Goal: Communication & Community: Ask a question

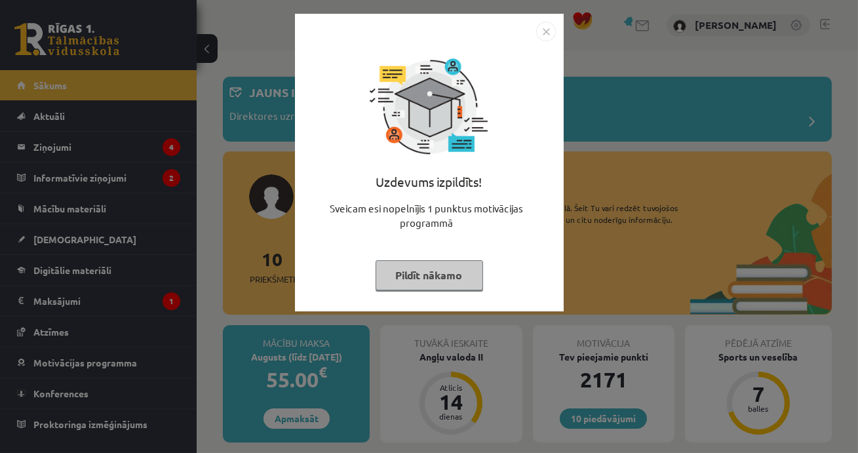
click at [417, 272] on button "Pildīt nākamo" at bounding box center [430, 275] width 108 height 30
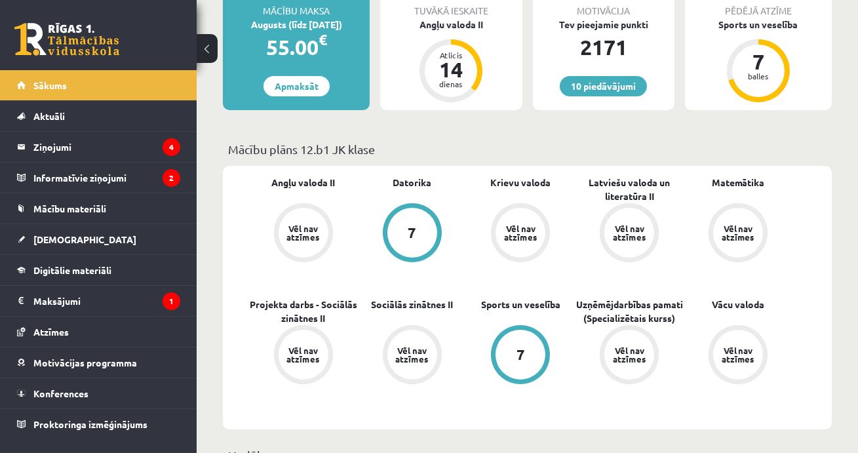
scroll to position [336, 0]
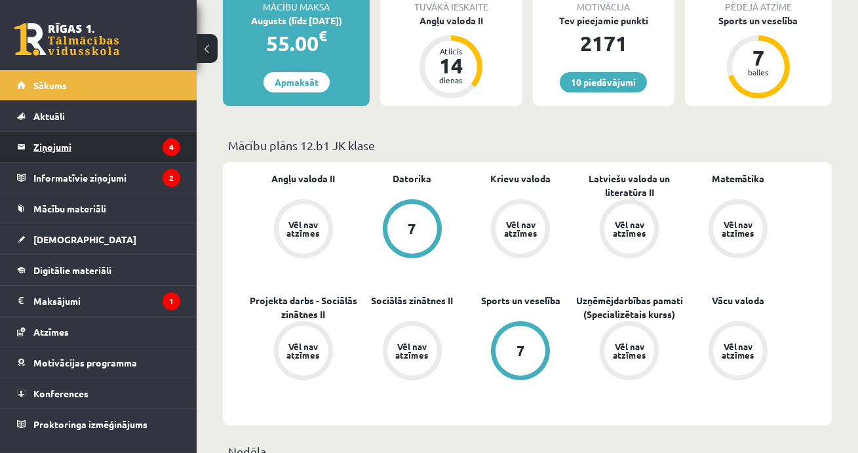
click at [57, 150] on legend "Ziņojumi 4" at bounding box center [106, 147] width 147 height 30
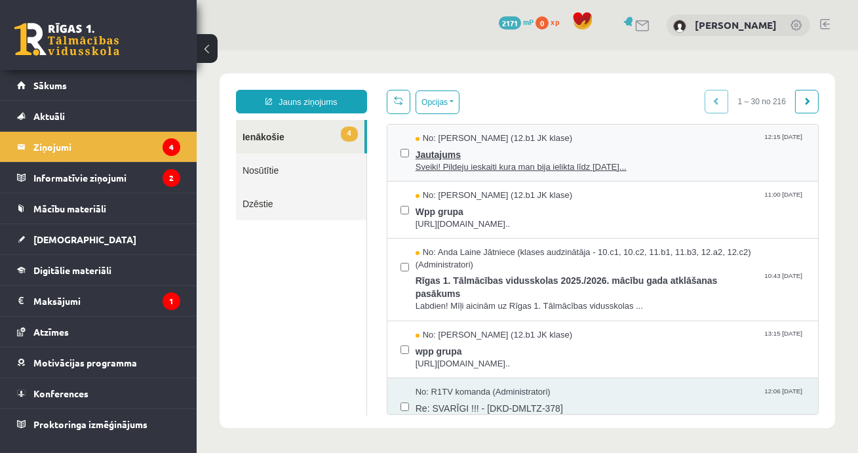
click at [433, 153] on span "Jautajums" at bounding box center [609, 153] width 389 height 16
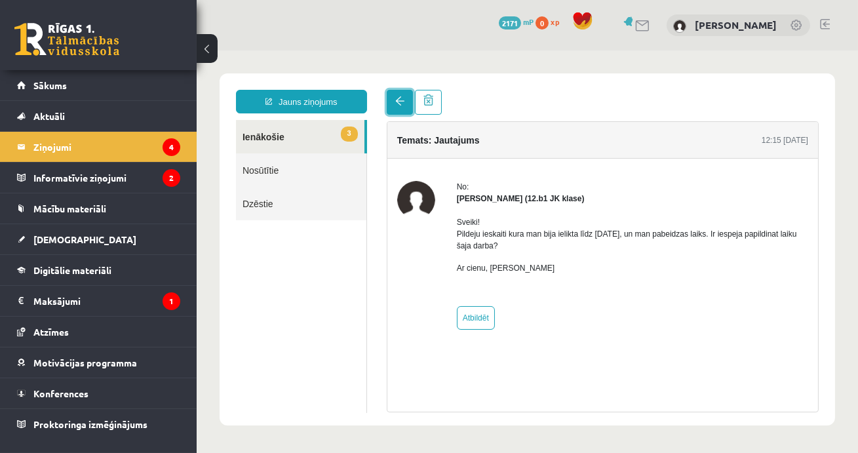
click at [398, 99] on span at bounding box center [399, 100] width 9 height 9
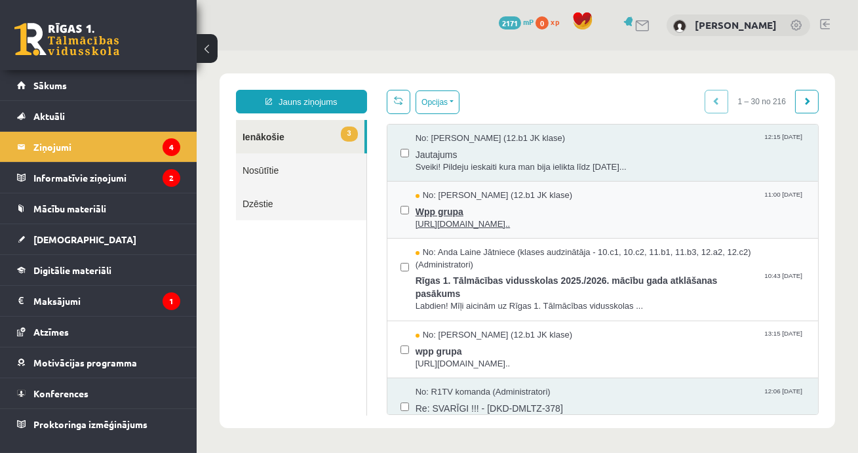
click at [444, 209] on span "Wpp grupa" at bounding box center [609, 210] width 389 height 16
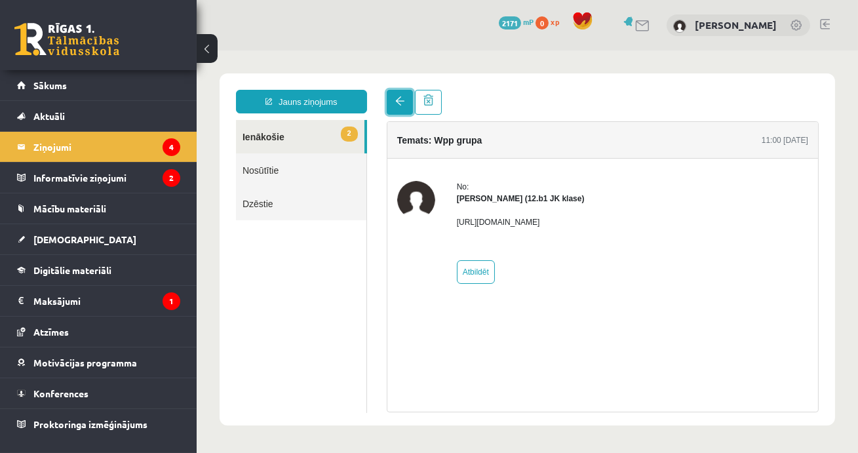
click at [397, 98] on span at bounding box center [399, 100] width 9 height 9
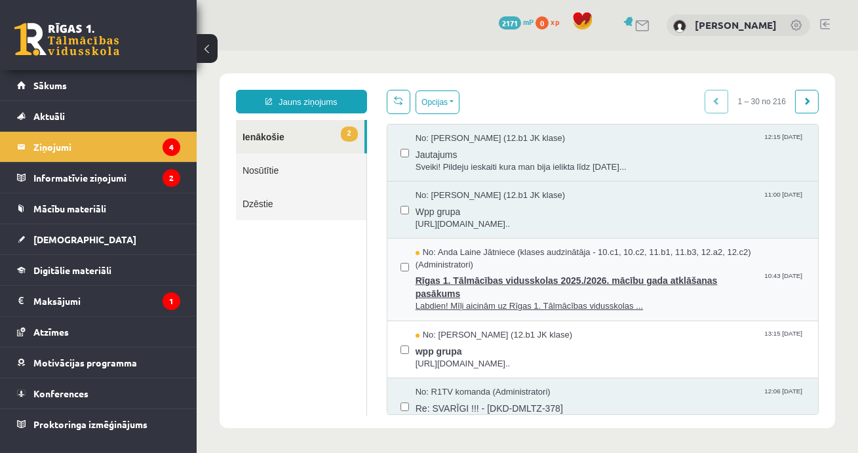
click at [470, 294] on span "Rīgas 1. Tālmācības vidusskolas 2025./2026. mācību gada atklāšanas pasākums" at bounding box center [609, 286] width 389 height 30
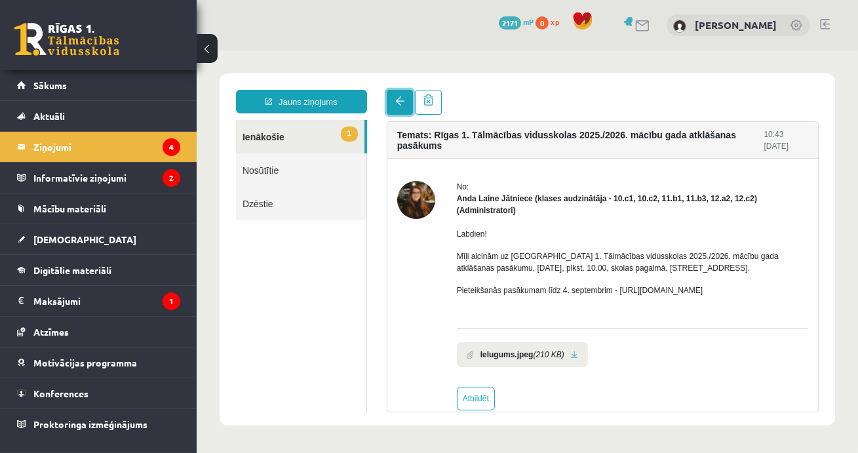
click at [396, 101] on span at bounding box center [399, 100] width 9 height 9
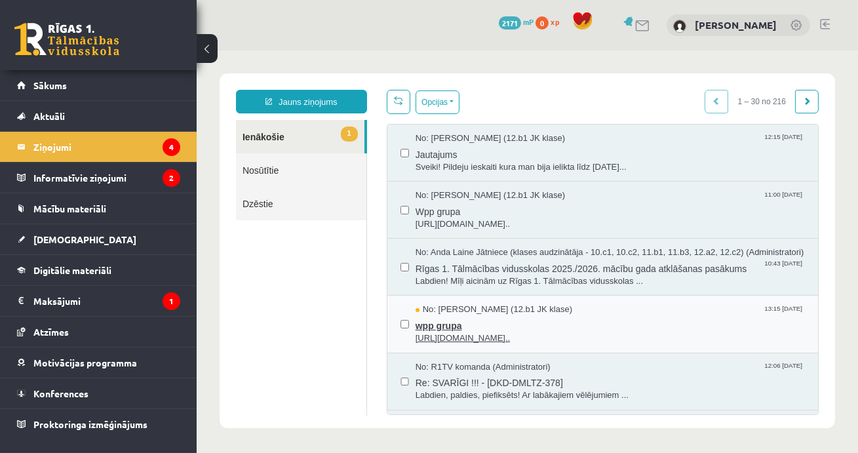
click at [448, 332] on span "wpp grupa" at bounding box center [609, 324] width 389 height 16
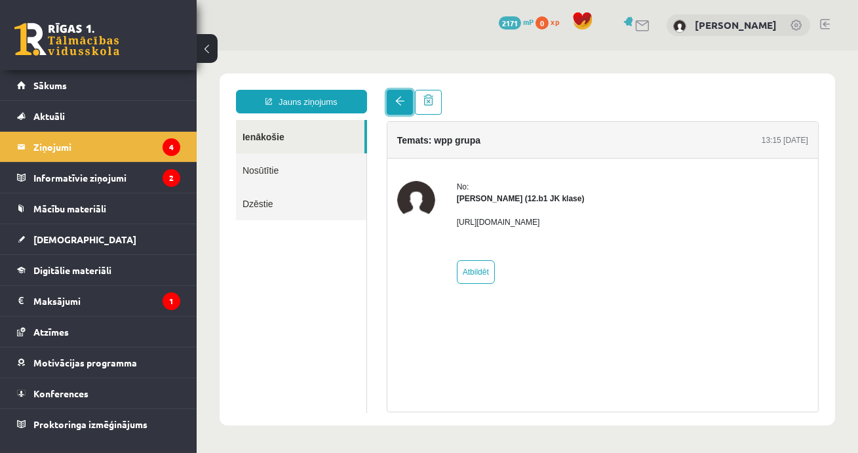
click at [394, 109] on link at bounding box center [399, 102] width 26 height 25
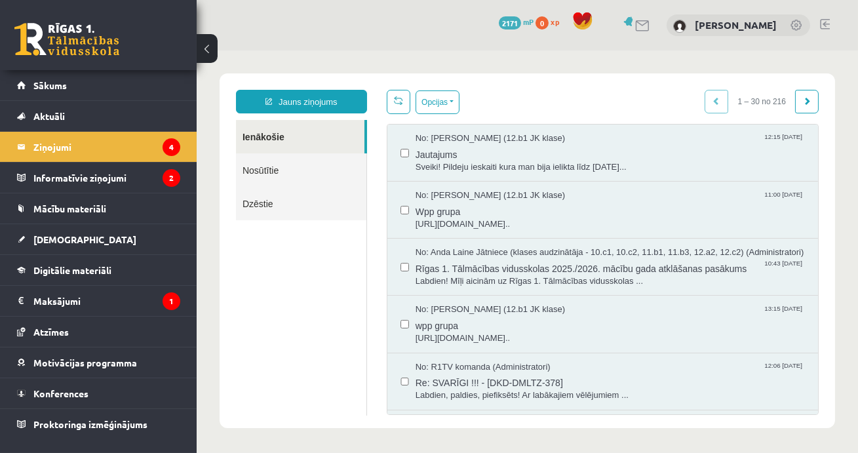
click at [275, 88] on div "Jauns ziņojums Ienākošie Nosūtītie Dzēstie ********* ********* ******* Opcijas …" at bounding box center [527, 250] width 616 height 355
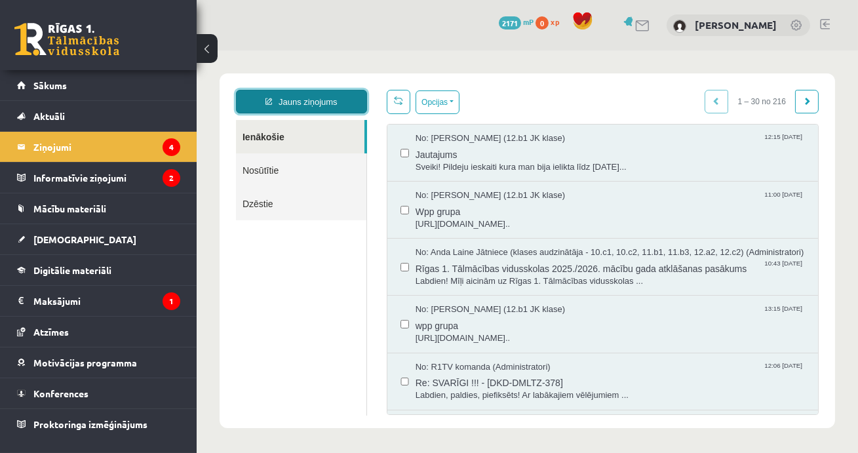
click at [276, 102] on link "Jauns ziņojums" at bounding box center [300, 102] width 131 height 24
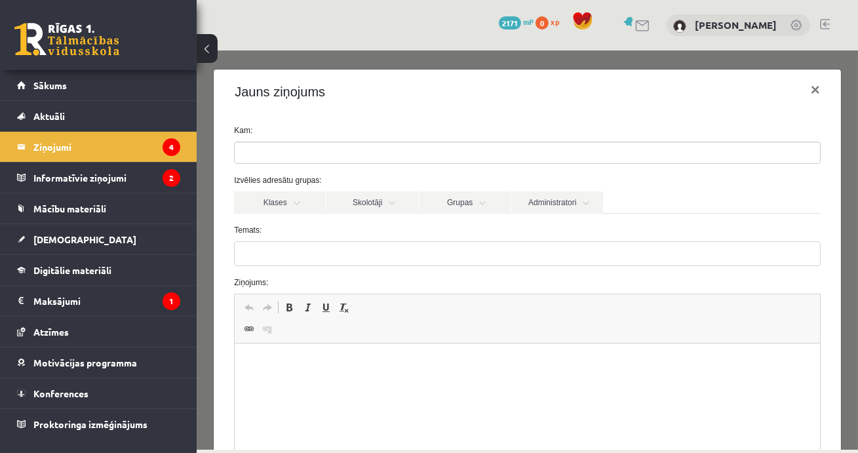
click at [269, 156] on input "search" at bounding box center [257, 152] width 46 height 21
click at [358, 200] on link "Skolotāji" at bounding box center [372, 202] width 92 height 22
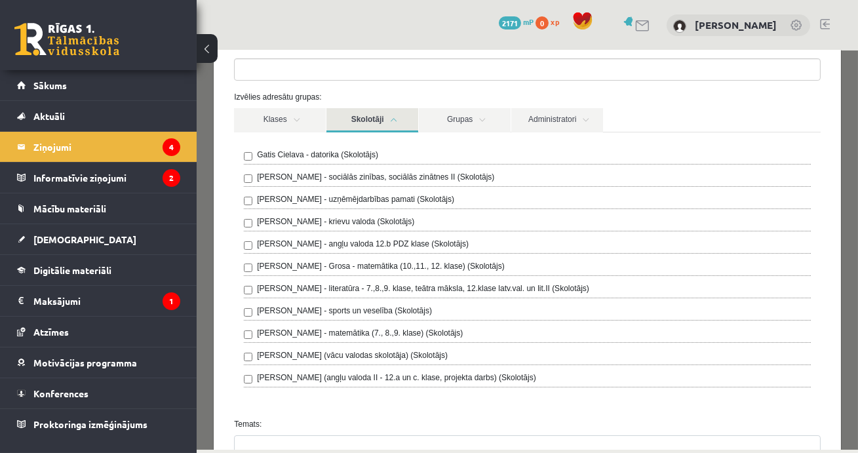
scroll to position [41, 0]
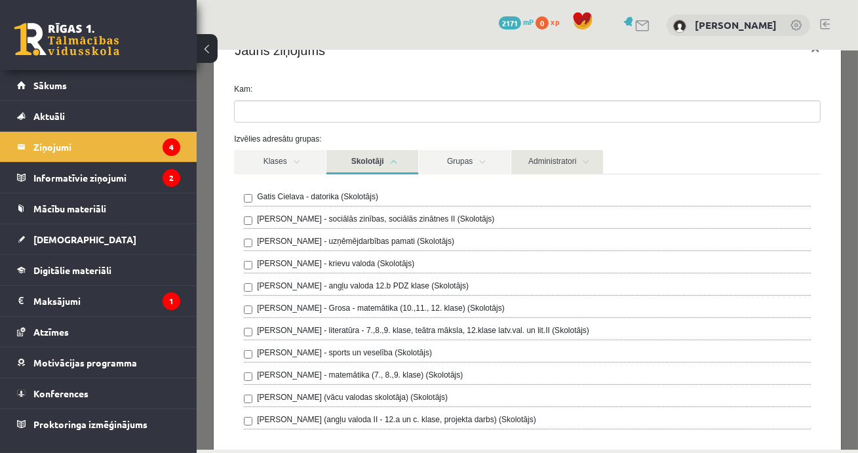
click at [541, 163] on link "Administratori" at bounding box center [557, 162] width 92 height 24
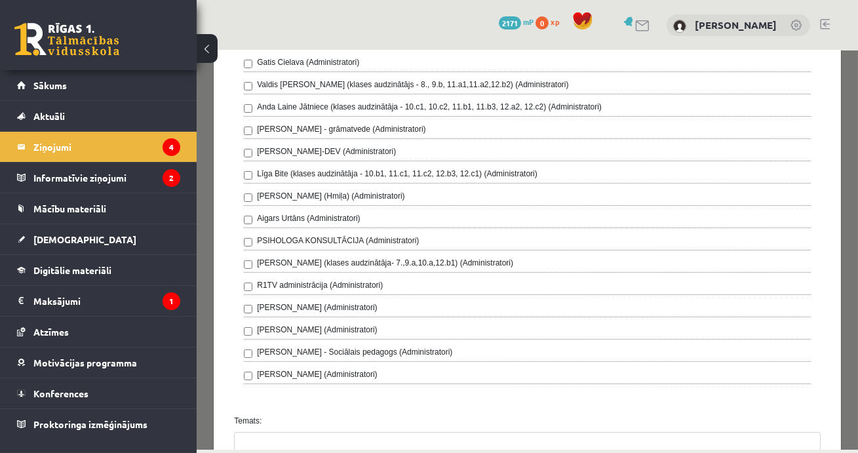
scroll to position [245, 0]
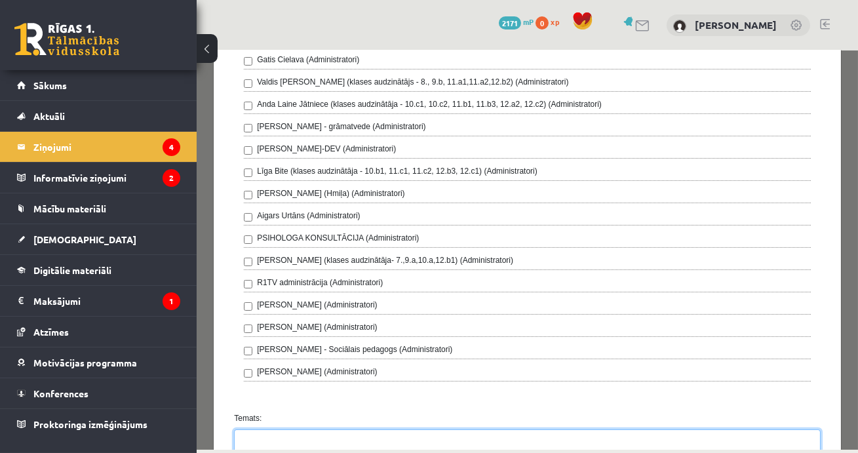
click at [306, 431] on input "Temats:" at bounding box center [526, 441] width 587 height 25
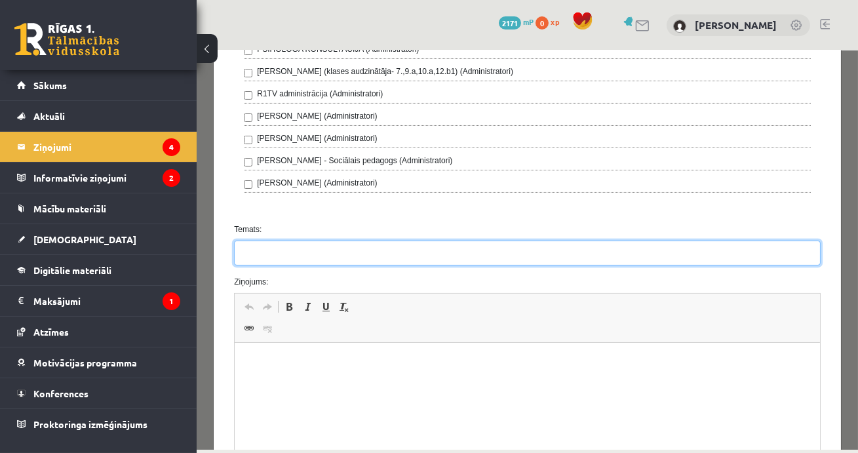
scroll to position [439, 0]
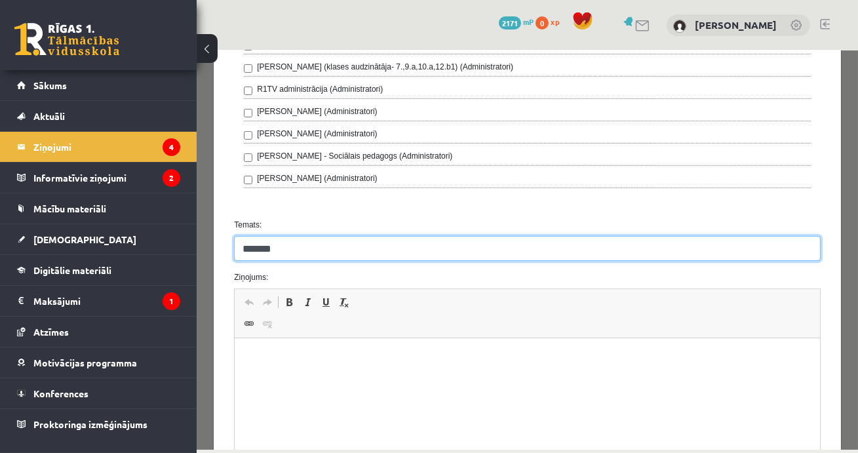
type input "*******"
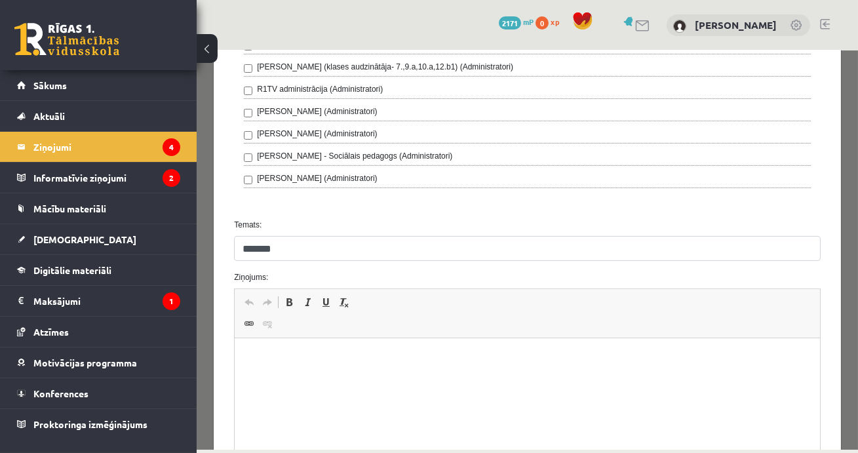
click at [262, 362] on p "Editor, wiswyg-editor-47363759926760-1756833683-381" at bounding box center [527, 358] width 559 height 14
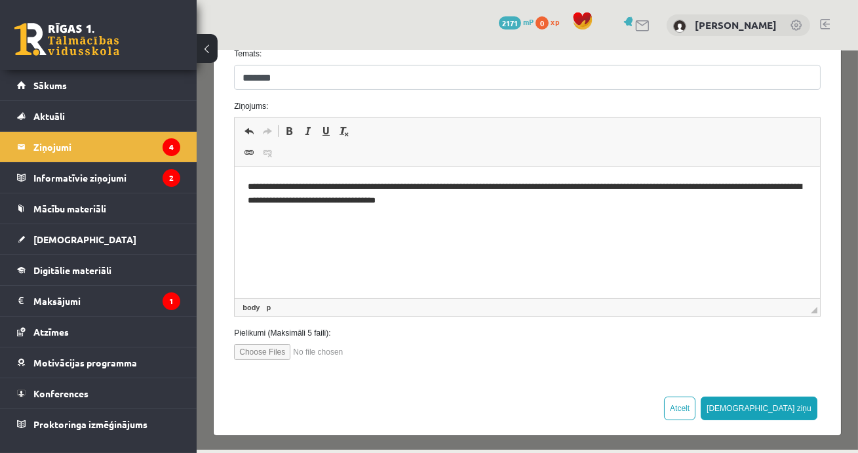
scroll to position [611, 0]
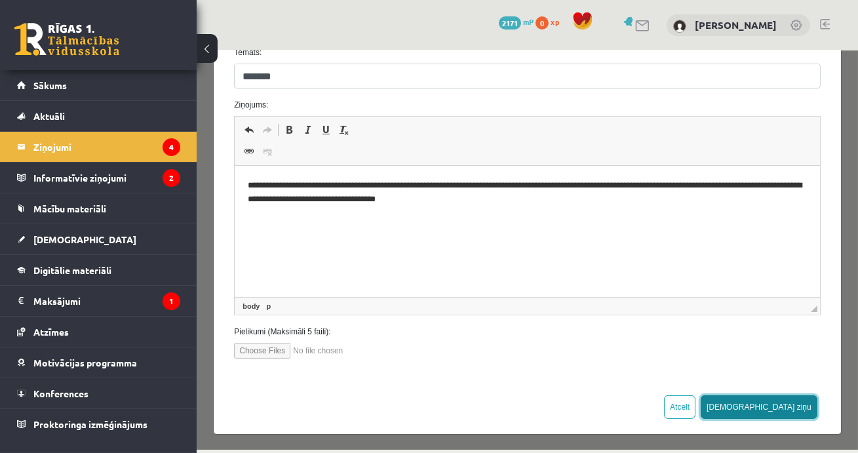
click at [794, 400] on button "[DEMOGRAPHIC_DATA] ziņu" at bounding box center [758, 407] width 117 height 24
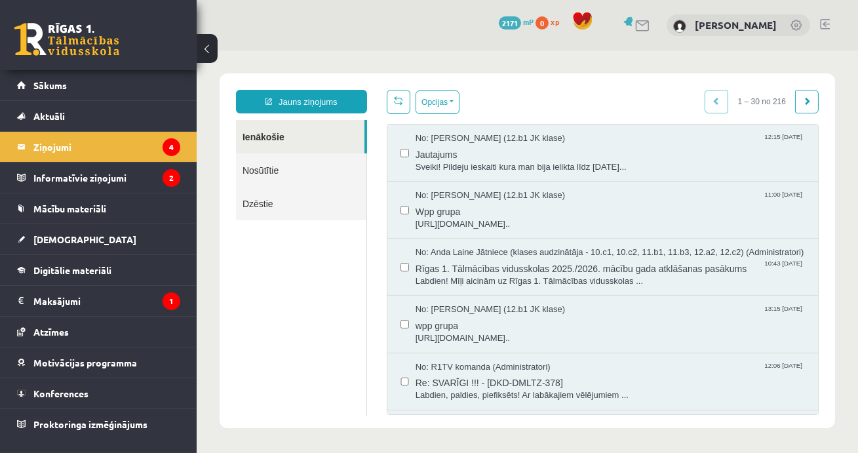
scroll to position [0, 0]
click at [84, 178] on legend "Informatīvie ziņojumi 2" at bounding box center [106, 178] width 147 height 30
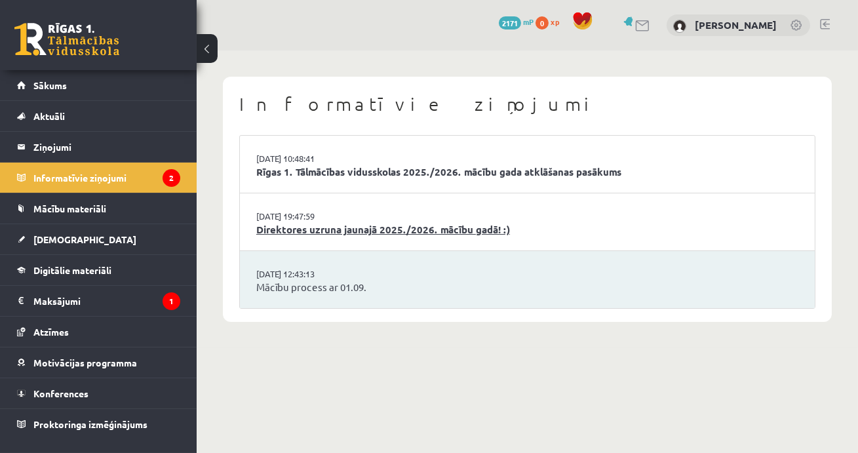
click at [286, 235] on link "Direktores uzruna jaunajā 2025./2026. mācību gadā! :)" at bounding box center [527, 229] width 542 height 15
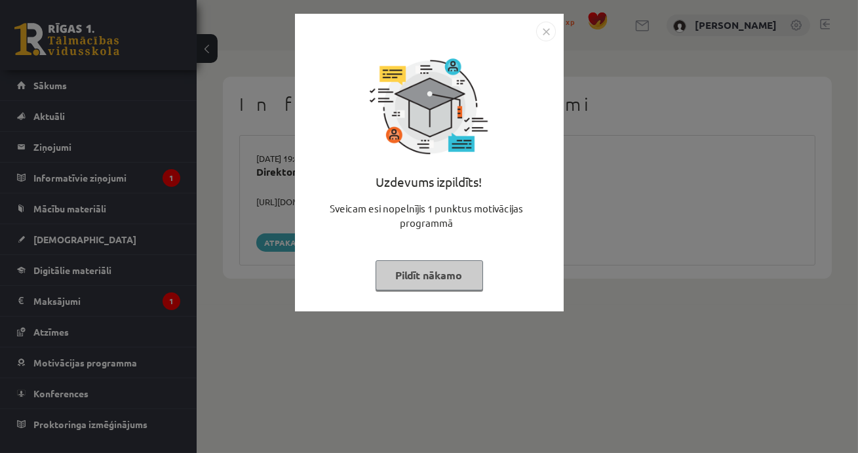
click at [408, 266] on button "Pildīt nākamo" at bounding box center [430, 275] width 108 height 30
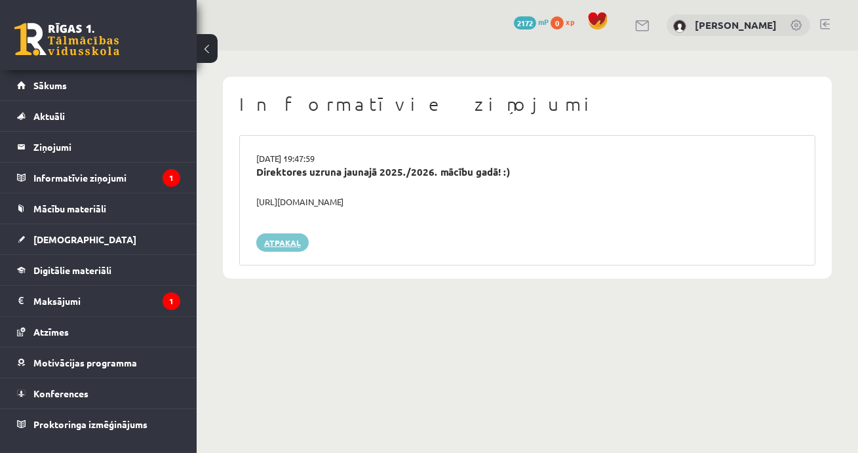
click at [280, 240] on link "Atpakaļ" at bounding box center [282, 242] width 52 height 18
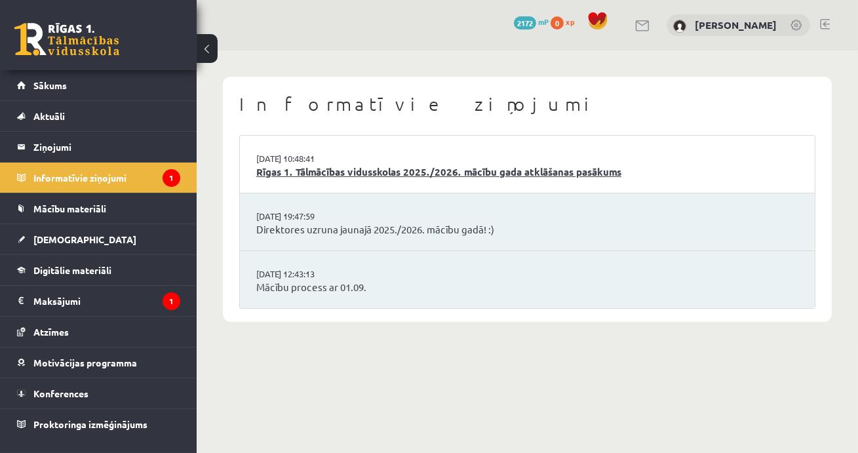
click at [300, 167] on link "Rīgas 1. Tālmācības vidusskolas 2025./2026. mācību gada atklāšanas pasākums" at bounding box center [527, 172] width 542 height 15
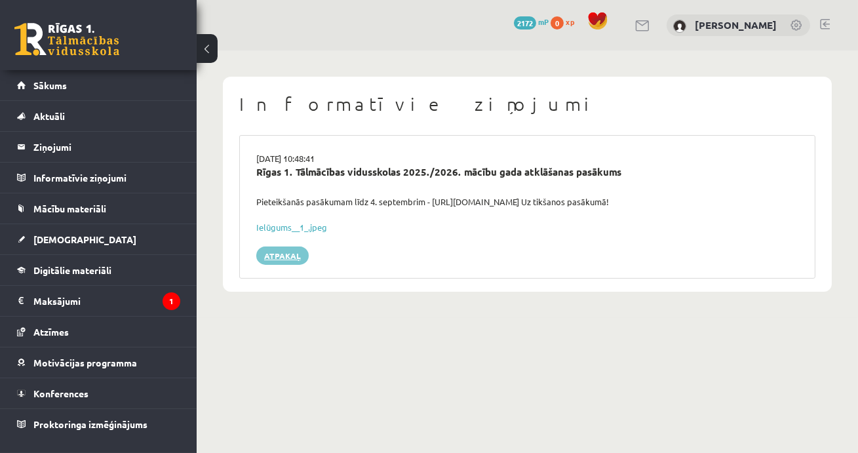
click at [281, 259] on link "Atpakaļ" at bounding box center [282, 256] width 52 height 18
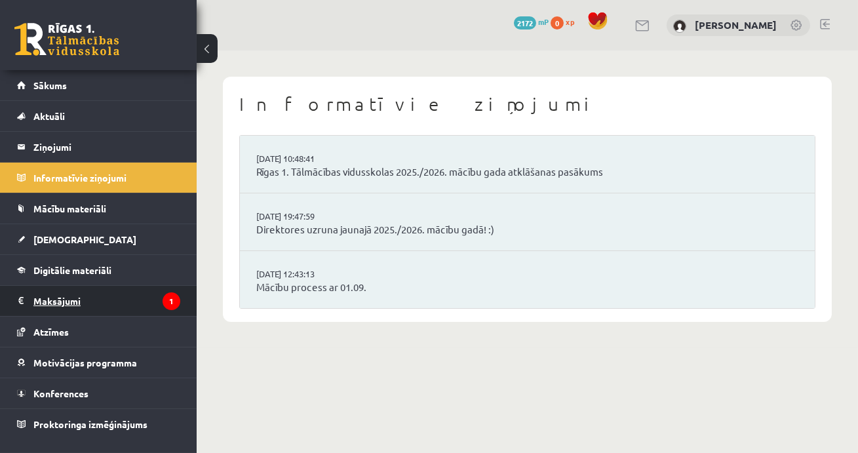
click at [124, 304] on legend "Maksājumi 1" at bounding box center [106, 301] width 147 height 30
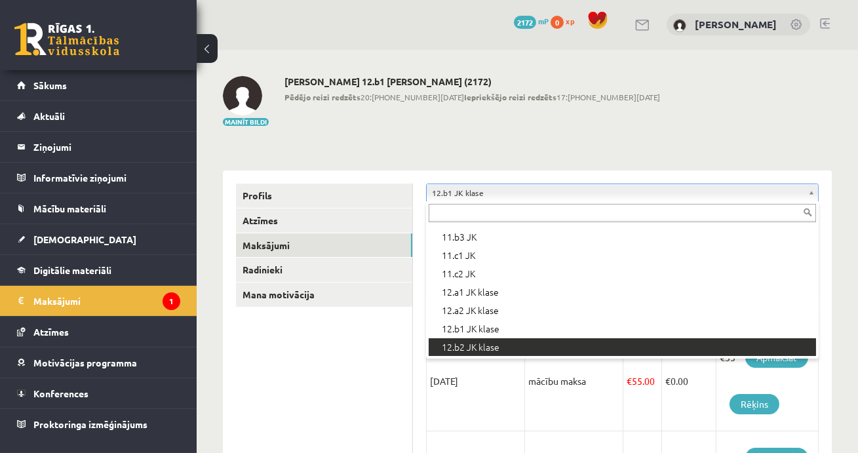
scroll to position [401, 0]
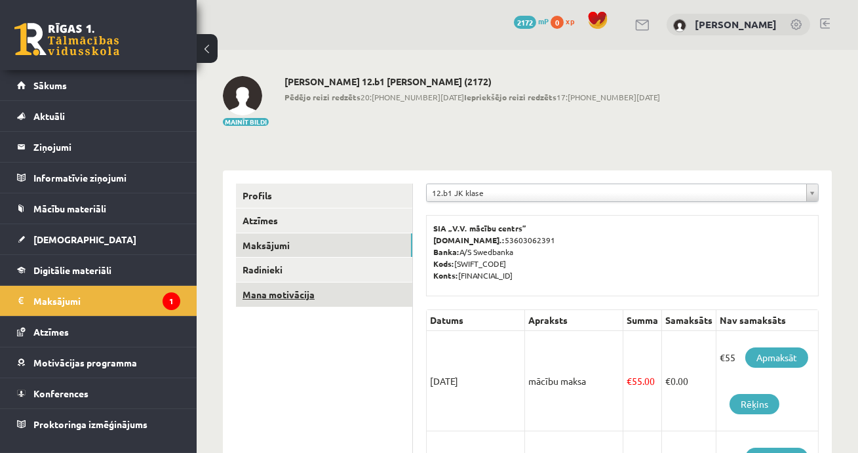
click at [264, 300] on link "Mana motivācija" at bounding box center [324, 295] width 176 height 24
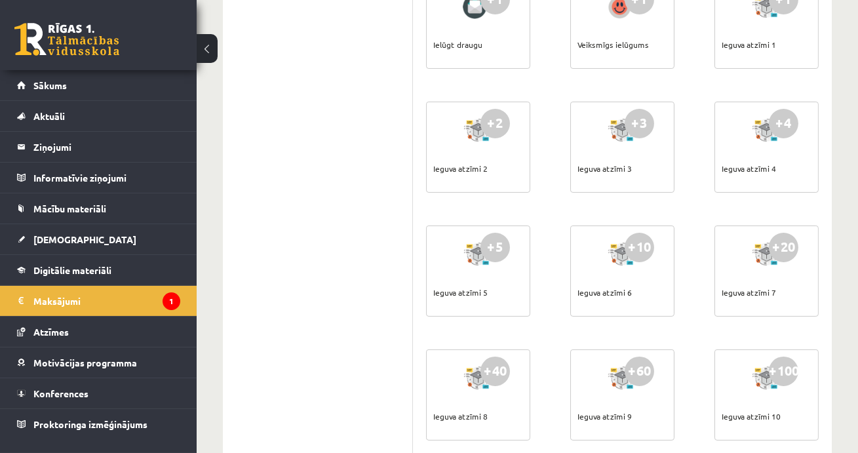
scroll to position [9, 0]
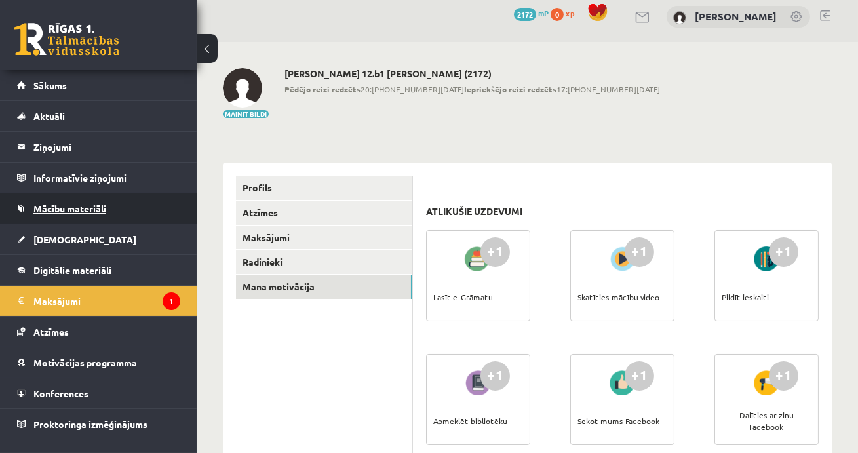
click at [71, 218] on link "Mācību materiāli" at bounding box center [98, 208] width 163 height 30
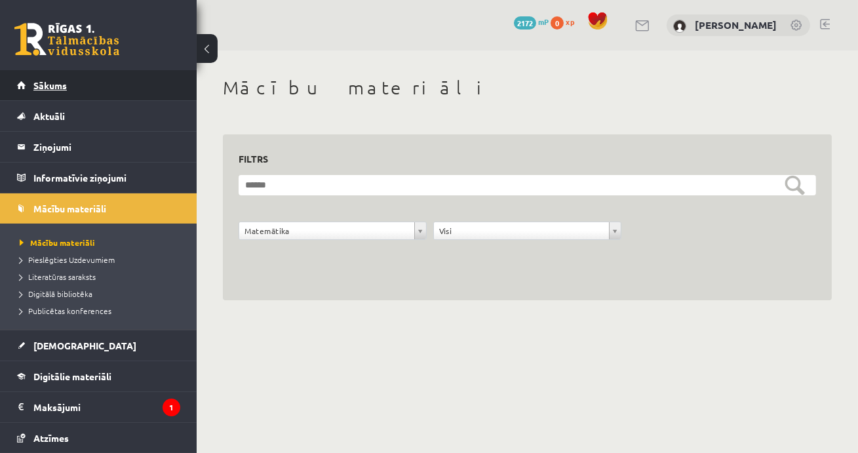
click at [34, 81] on span "Sākums" at bounding box center [49, 85] width 33 height 12
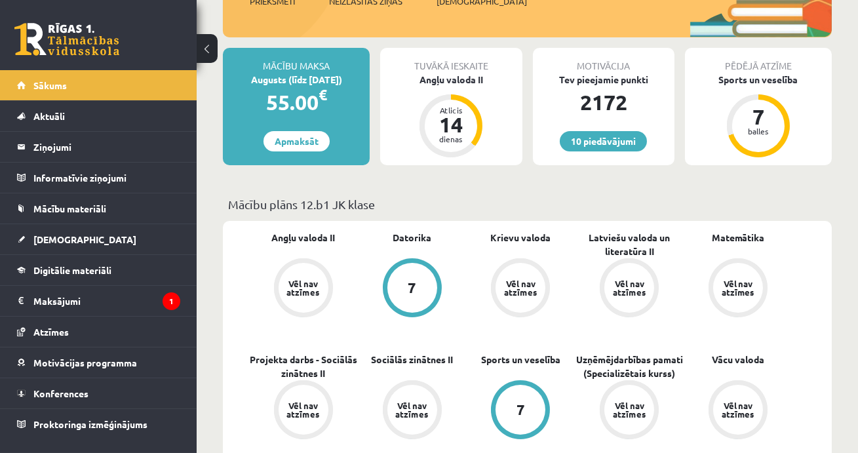
scroll to position [205, 0]
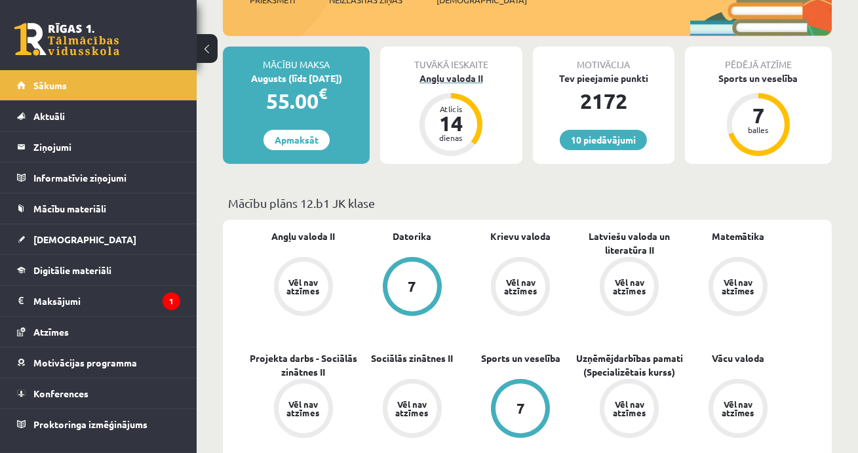
click at [429, 77] on div "Angļu valoda II" at bounding box center [451, 78] width 142 height 14
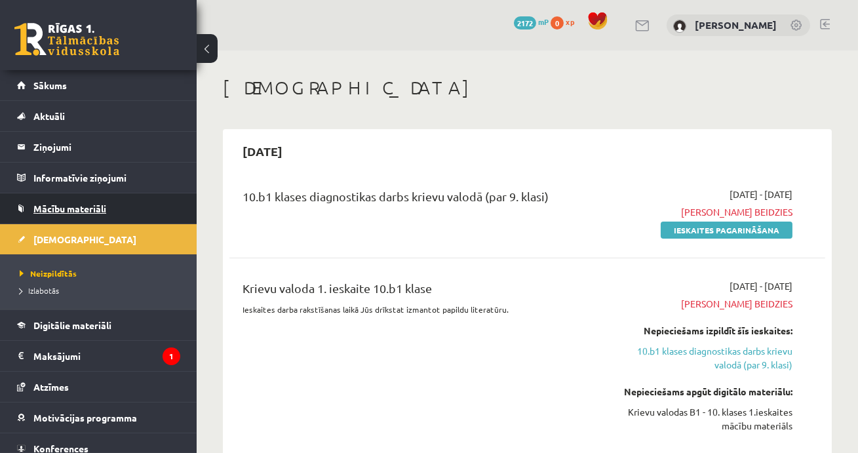
click at [60, 209] on span "Mācību materiāli" at bounding box center [69, 209] width 73 height 12
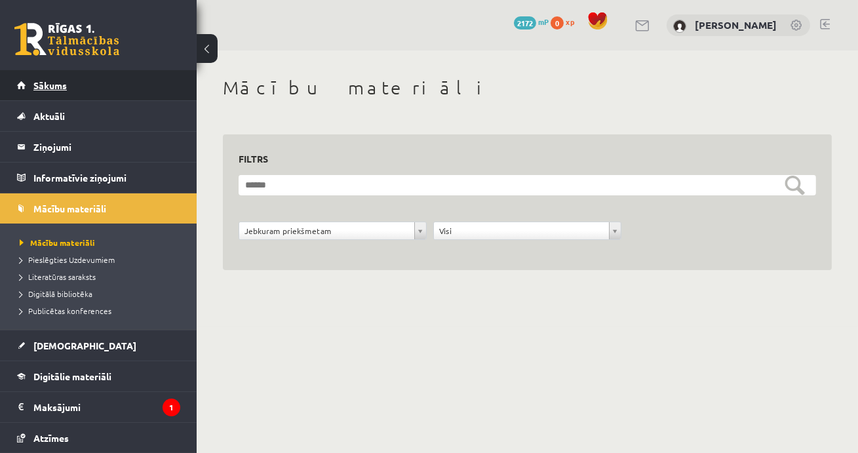
click at [50, 88] on span "Sākums" at bounding box center [49, 85] width 33 height 12
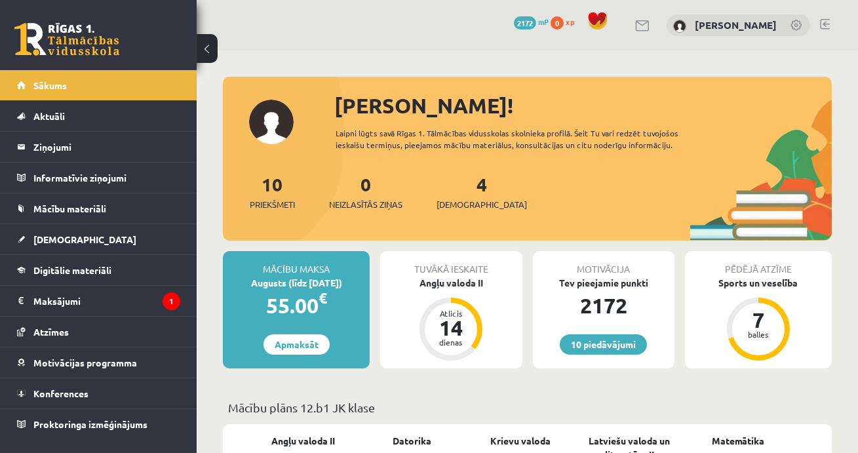
click at [466, 196] on div "4 Ieskaites" at bounding box center [482, 190] width 90 height 41
click at [460, 206] on span "[DEMOGRAPHIC_DATA]" at bounding box center [482, 204] width 90 height 13
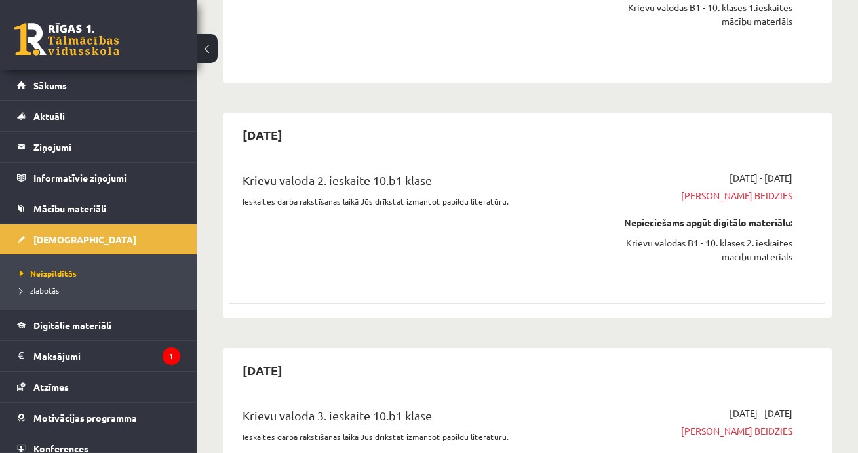
scroll to position [314, 0]
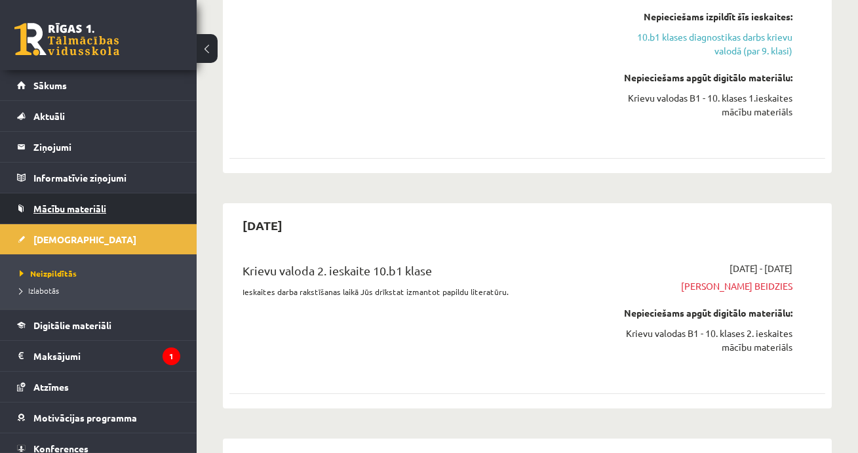
click at [54, 204] on span "Mācību materiāli" at bounding box center [69, 209] width 73 height 12
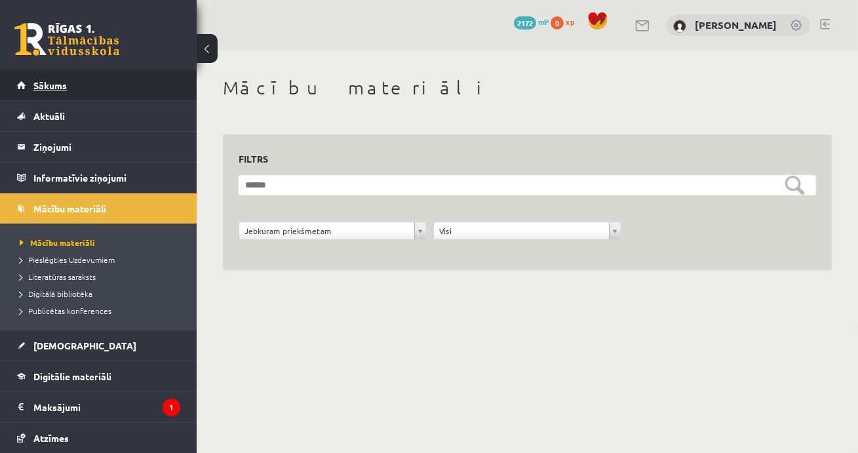
click at [43, 89] on span "Sākums" at bounding box center [49, 85] width 33 height 12
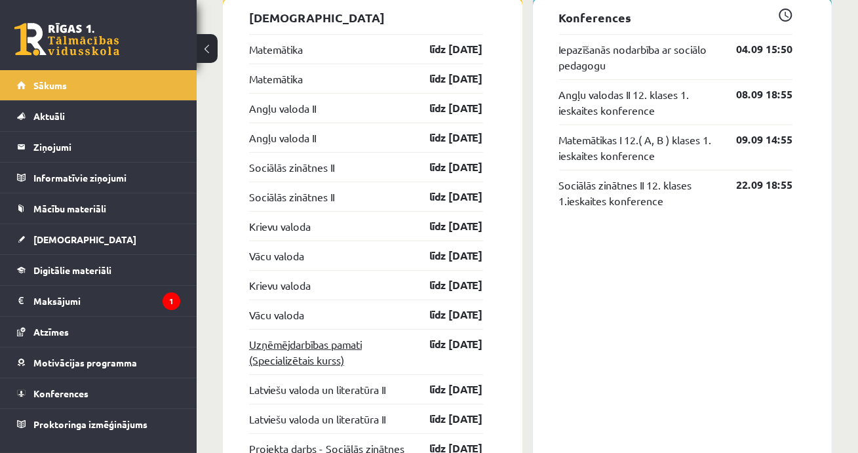
scroll to position [1093, 0]
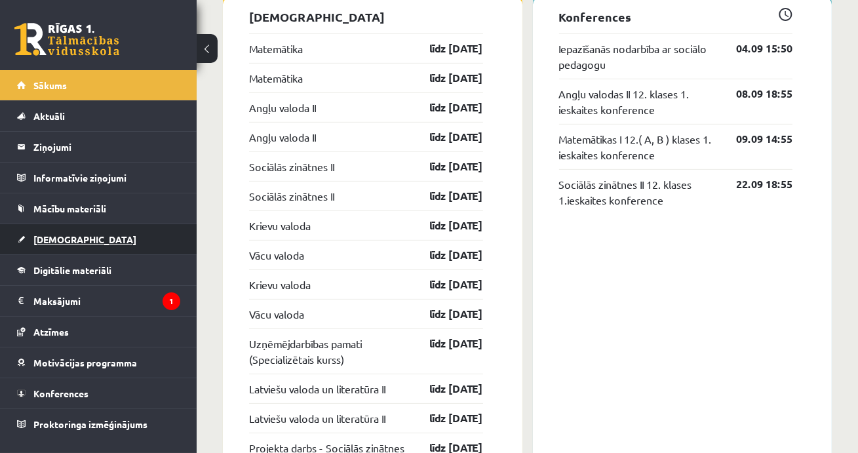
click at [45, 243] on span "[DEMOGRAPHIC_DATA]" at bounding box center [84, 239] width 103 height 12
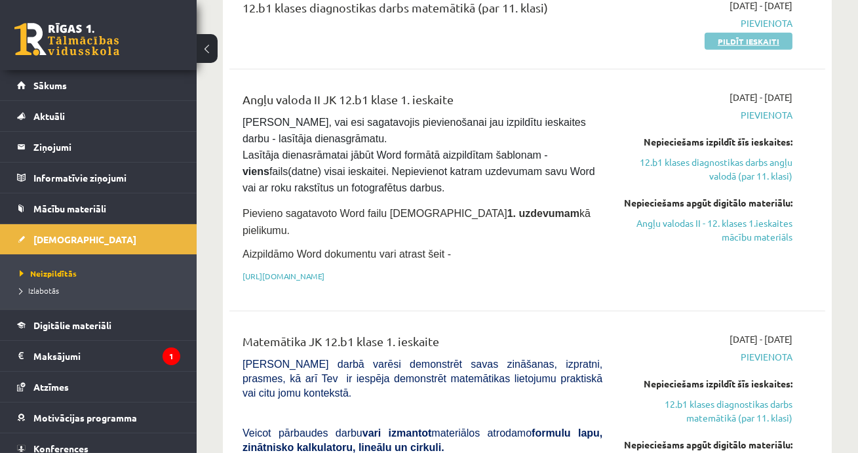
scroll to position [1377, 0]
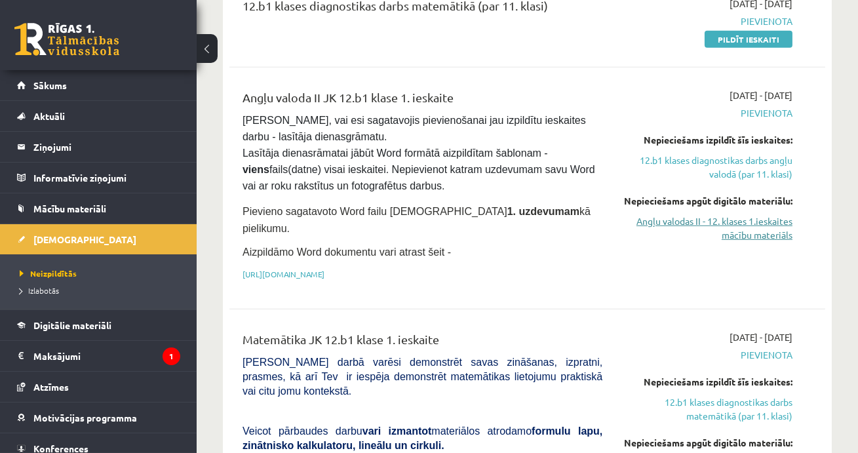
click at [743, 242] on link "Angļu valodas II - 12. klases 1.ieskaites mācību materiāls" at bounding box center [707, 228] width 170 height 28
click at [325, 279] on link "[URL][DOMAIN_NAME]" at bounding box center [284, 274] width 82 height 10
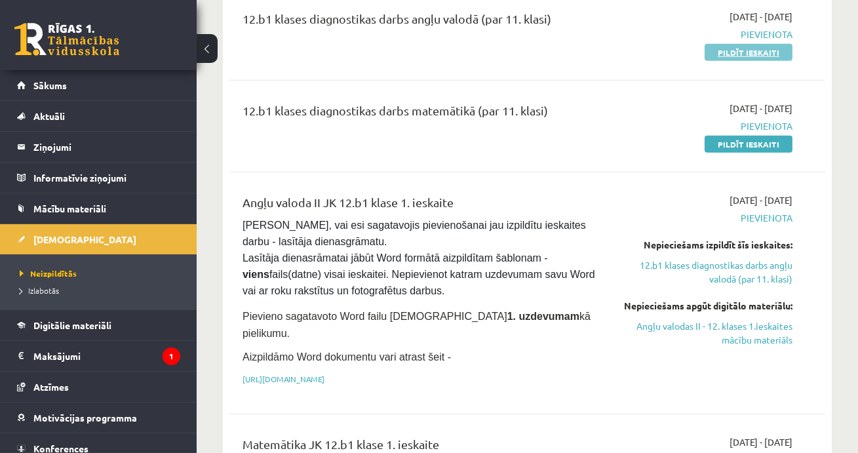
scroll to position [1301, 0]
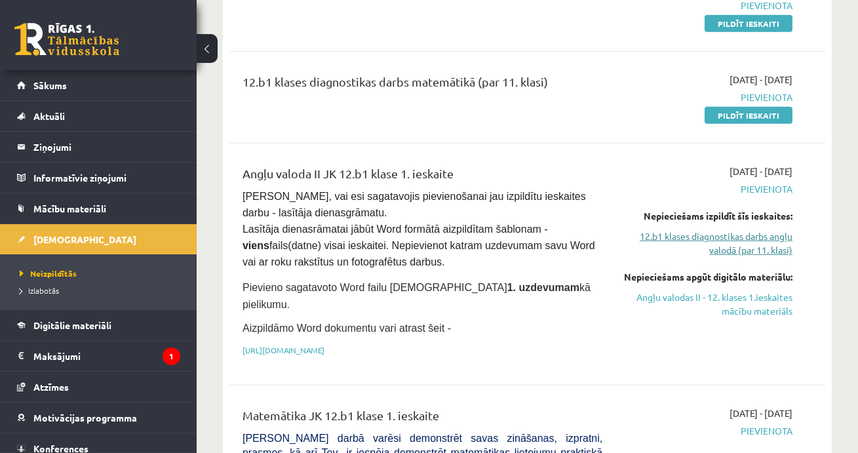
click at [723, 257] on link "12.b1 klases diagnostikas darbs angļu valodā (par 11. klasi)" at bounding box center [707, 243] width 170 height 28
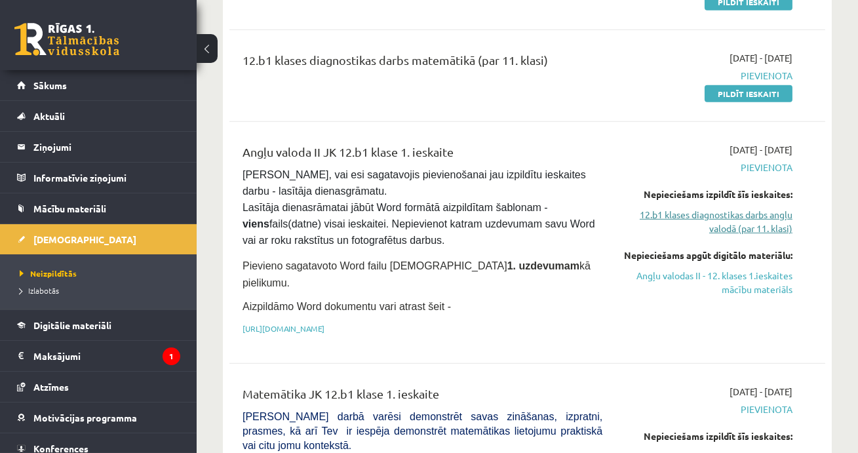
click at [716, 235] on link "12.b1 klases diagnostikas darbs angļu valodā (par 11. klasi)" at bounding box center [707, 222] width 170 height 28
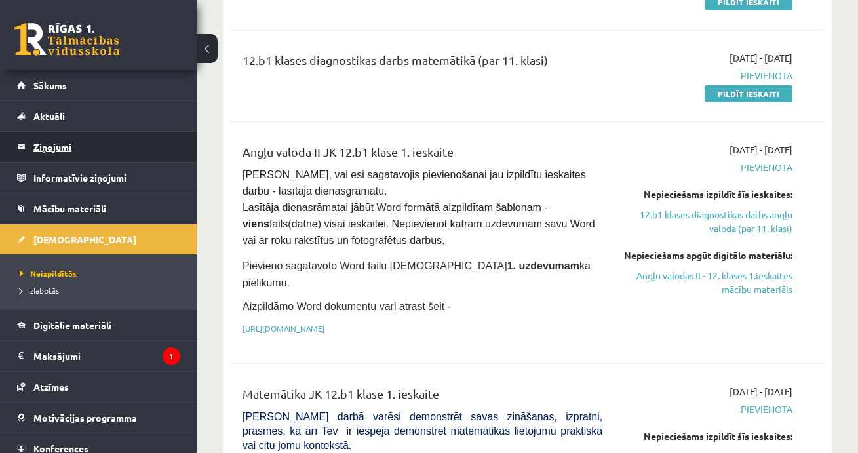
click at [32, 147] on link "Ziņojumi 0" at bounding box center [98, 147] width 163 height 30
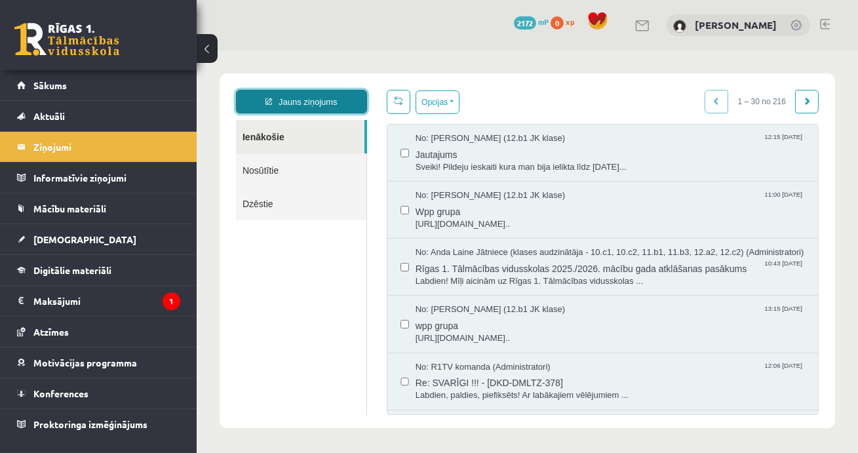
click at [298, 106] on link "Jauns ziņojums" at bounding box center [300, 102] width 131 height 24
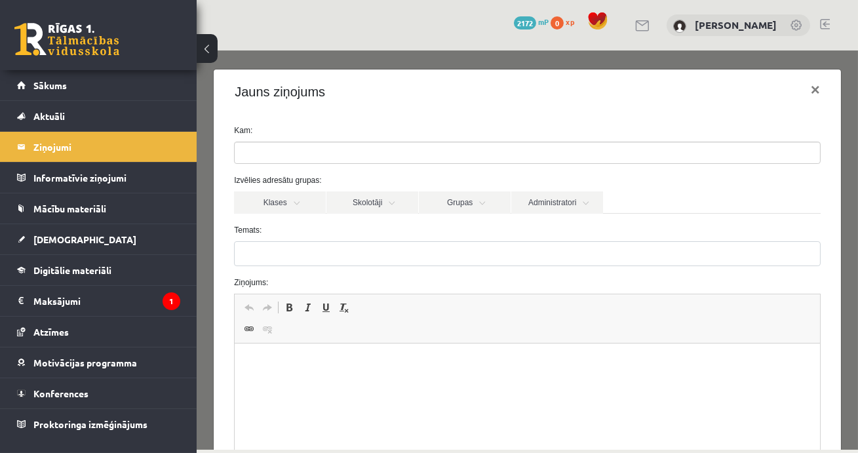
click at [280, 151] on ul at bounding box center [527, 152] width 586 height 21
click at [348, 203] on link "Skolotāji" at bounding box center [372, 202] width 92 height 22
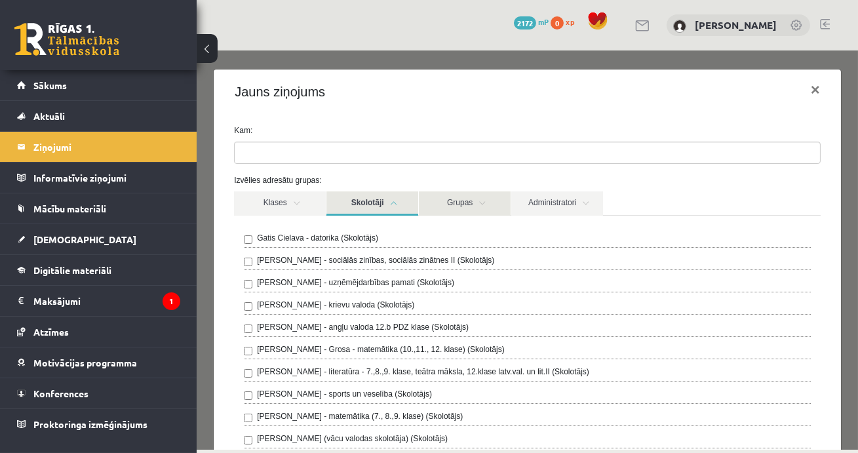
click at [436, 200] on link "Grupas" at bounding box center [464, 203] width 92 height 24
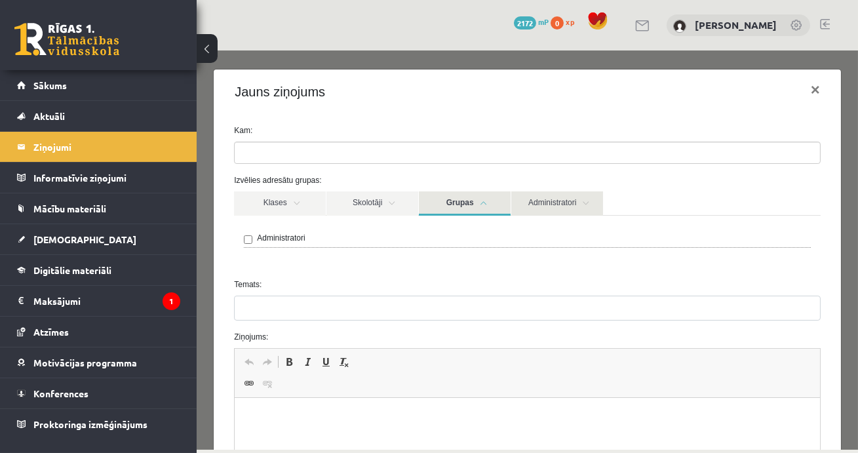
click at [539, 204] on link "Administratori" at bounding box center [557, 203] width 92 height 24
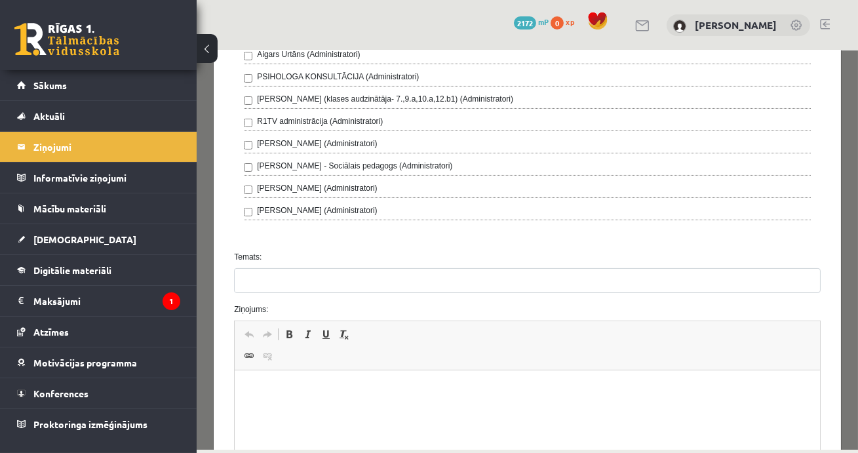
scroll to position [488, 0]
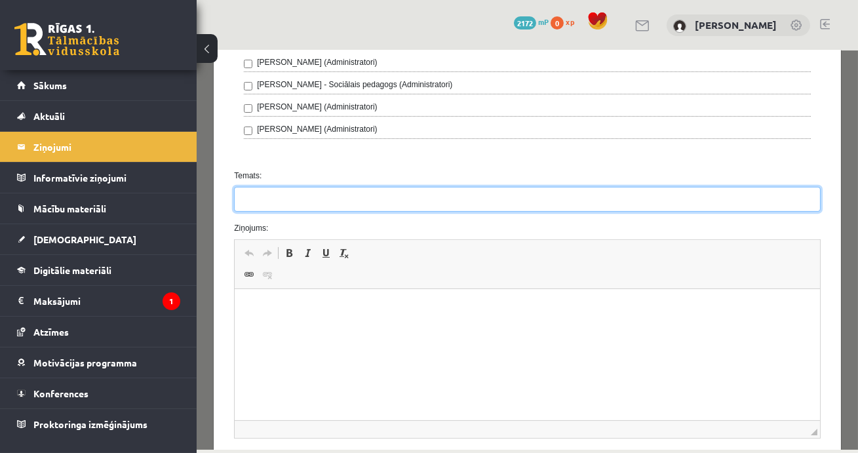
click at [261, 194] on input "Temats:" at bounding box center [526, 199] width 587 height 25
type input "*******"
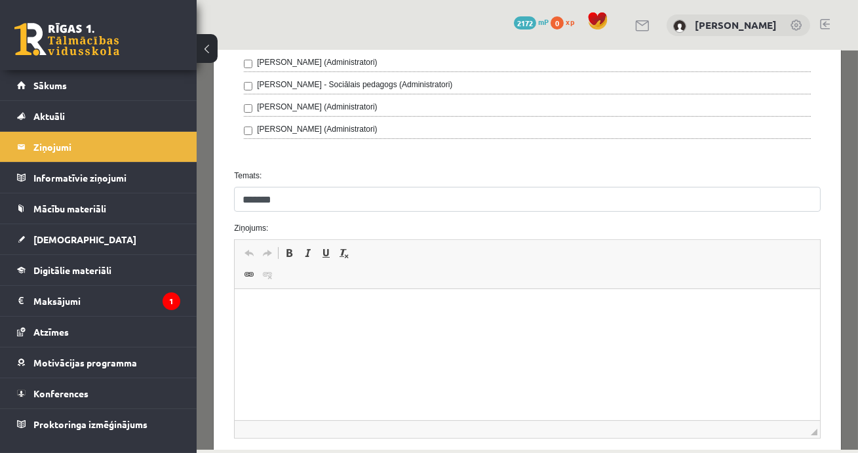
click at [258, 316] on html at bounding box center [528, 309] width 586 height 40
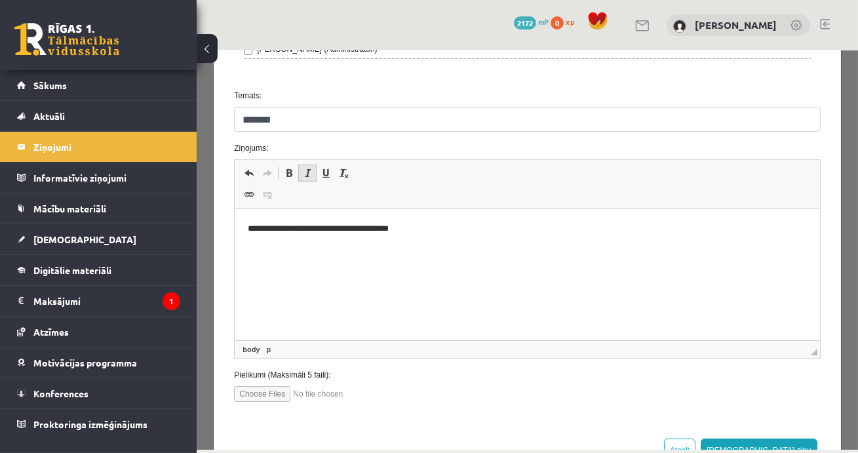
scroll to position [570, 0]
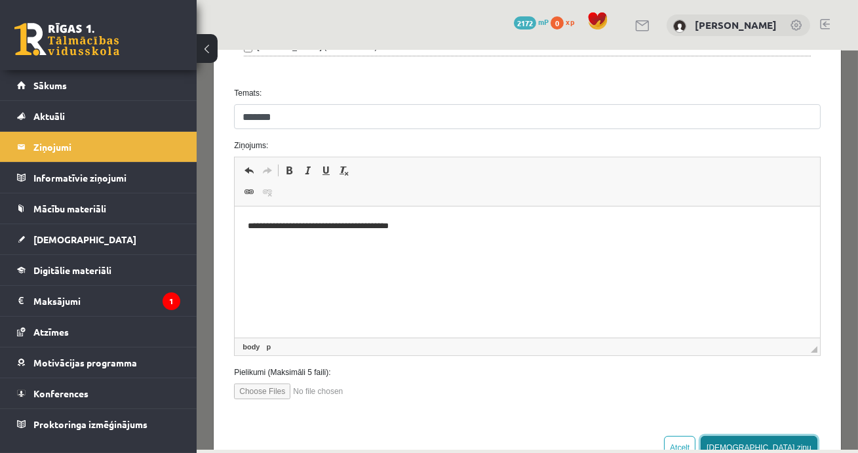
click at [794, 443] on button "[DEMOGRAPHIC_DATA] ziņu" at bounding box center [758, 448] width 117 height 24
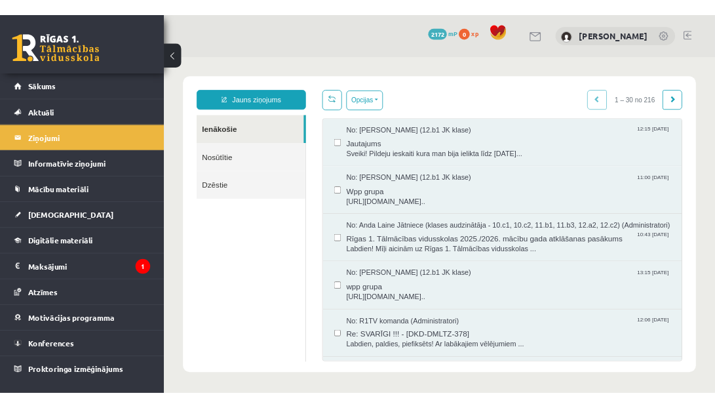
scroll to position [0, 0]
